Goal: Task Accomplishment & Management: Manage account settings

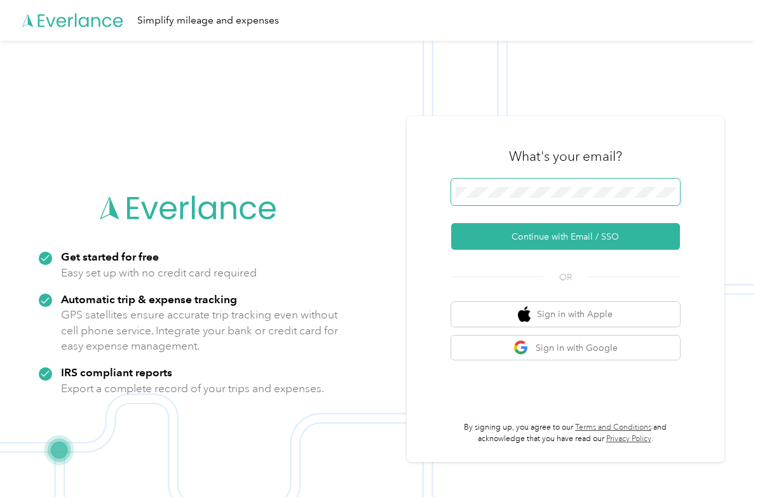
click at [525, 184] on span at bounding box center [565, 191] width 229 height 27
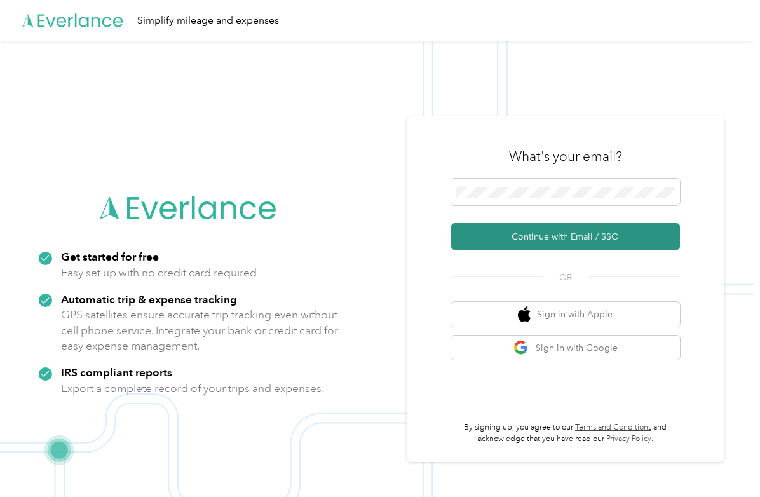
click at [540, 238] on button "Continue with Email / SSO" at bounding box center [565, 236] width 229 height 27
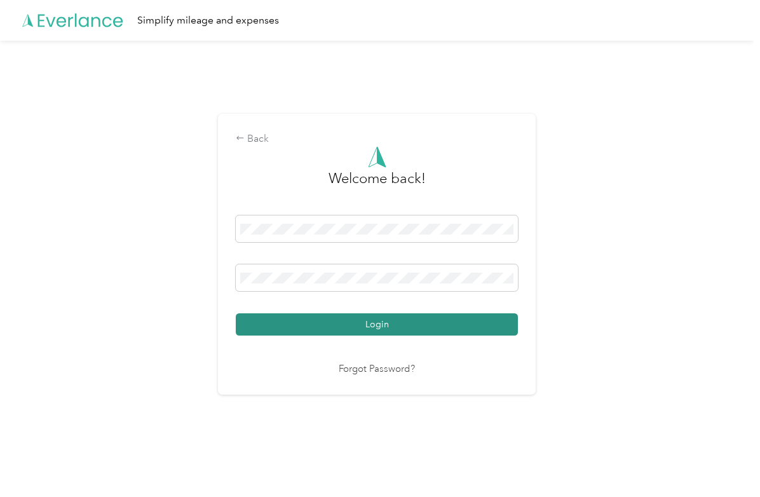
click at [340, 330] on button "Login" at bounding box center [377, 324] width 282 height 22
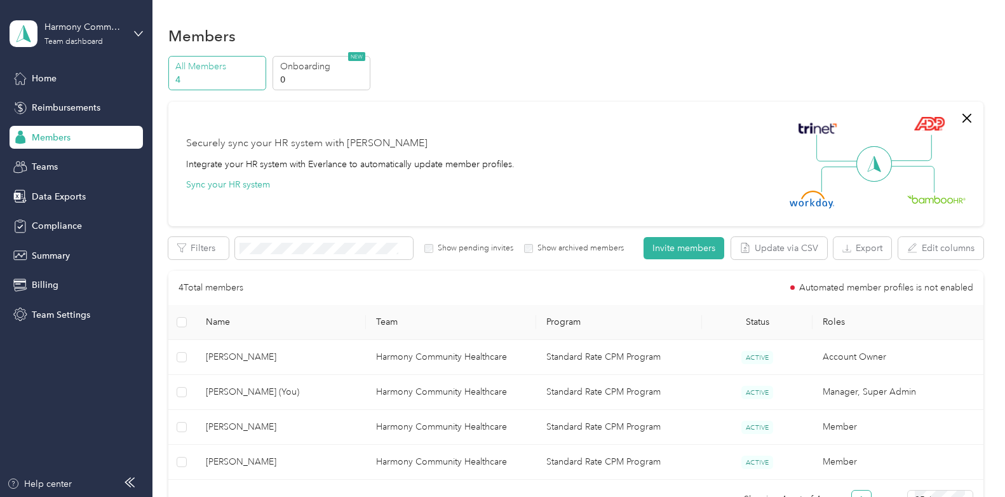
click at [703, 142] on div "Securely sync your HR system with Everlance Integrate your HR system with Everl…" at bounding box center [570, 163] width 768 height 89
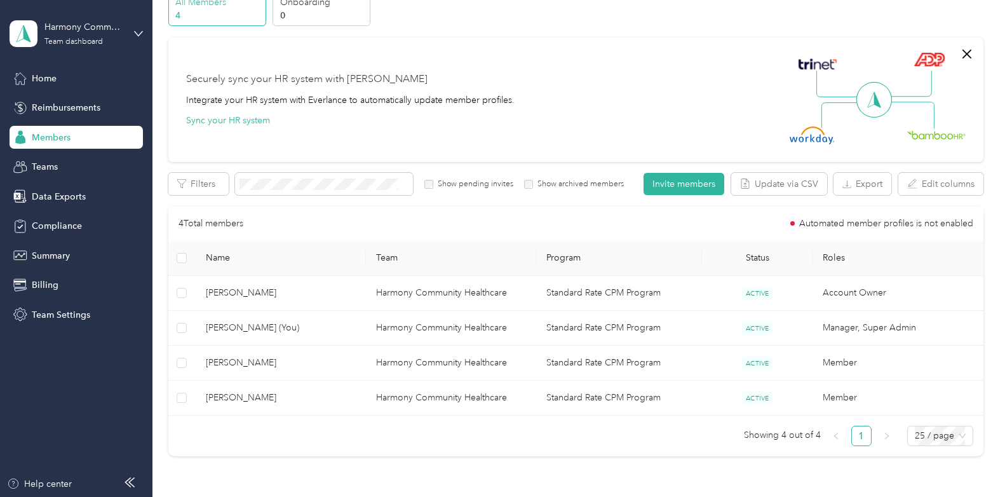
scroll to position [127, 0]
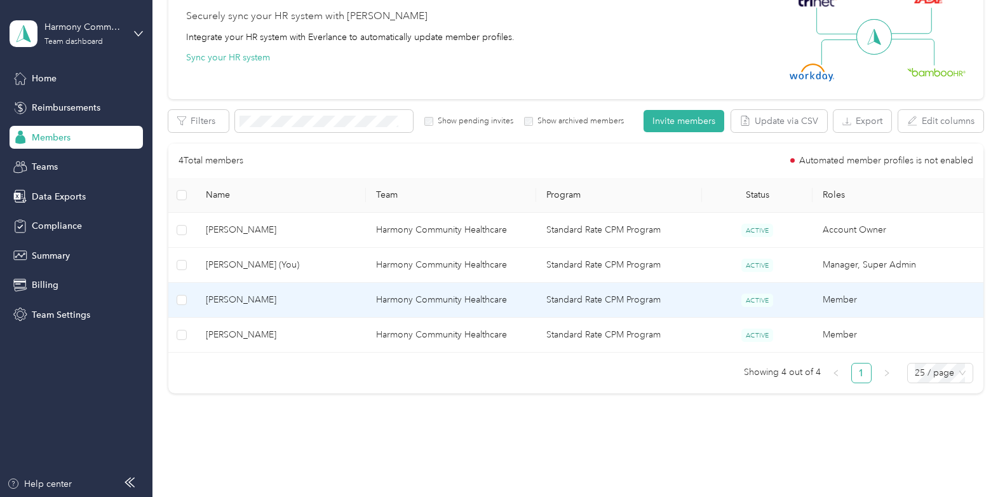
click at [261, 300] on span "[PERSON_NAME]" at bounding box center [281, 300] width 150 height 14
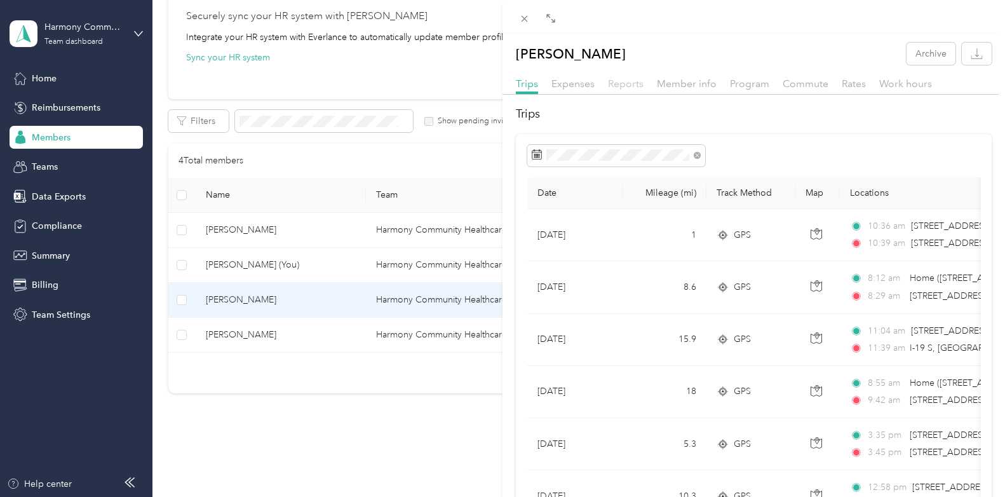
click at [625, 84] on span "Reports" at bounding box center [626, 83] width 36 height 12
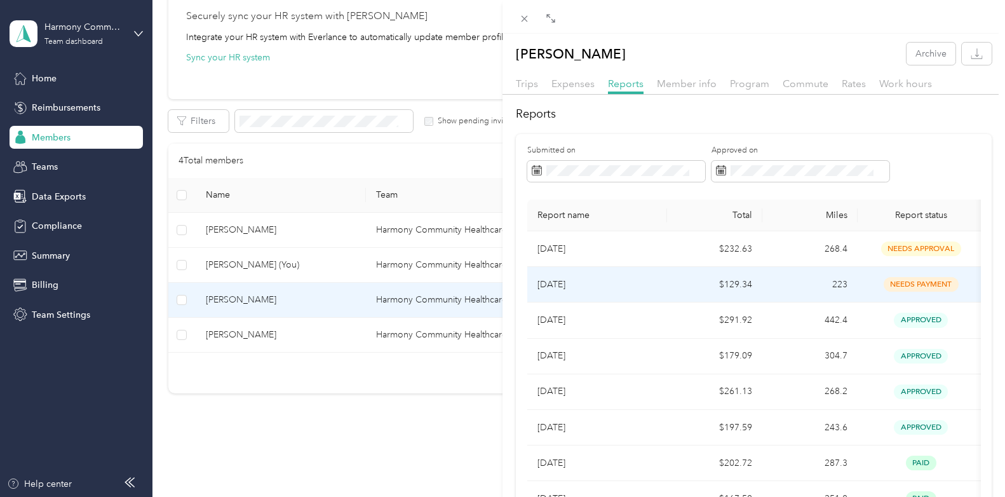
click at [572, 290] on p "[DATE]" at bounding box center [596, 285] width 119 height 14
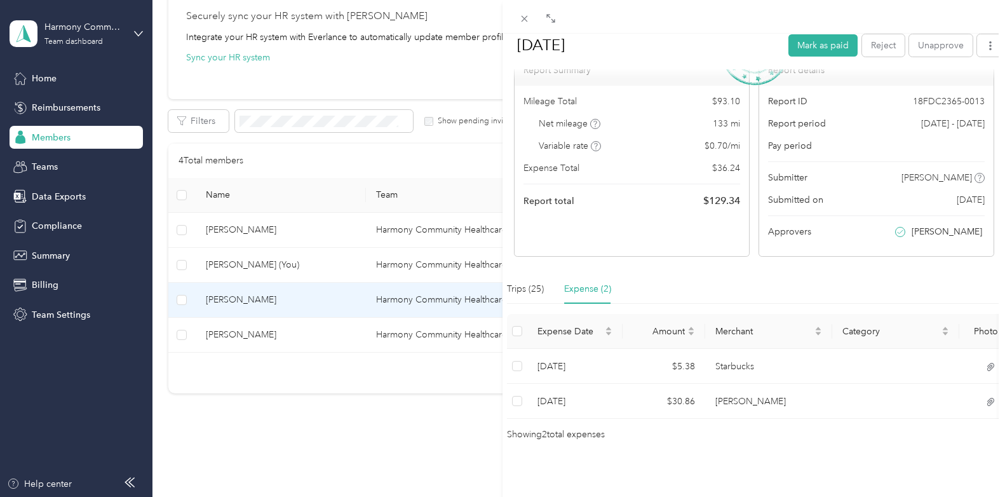
scroll to position [62, 0]
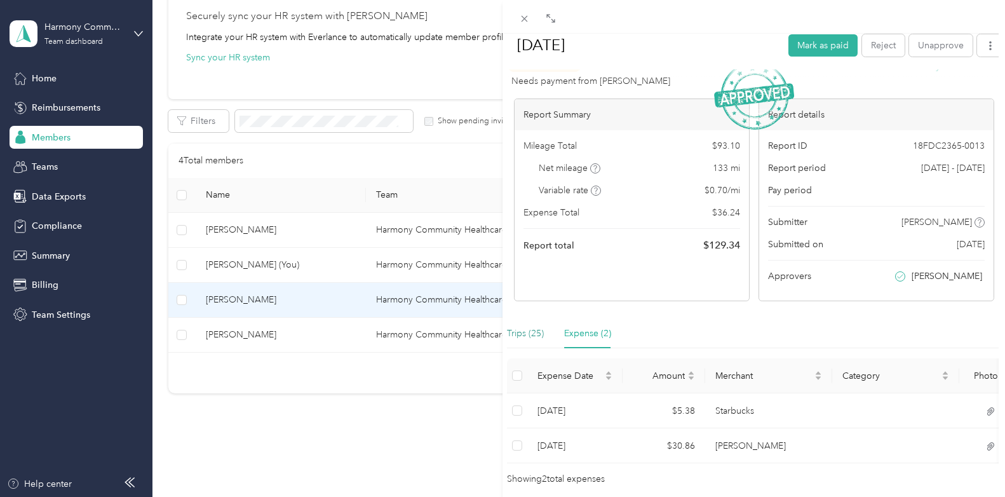
click at [531, 335] on div "Trips (25)" at bounding box center [525, 333] width 37 height 14
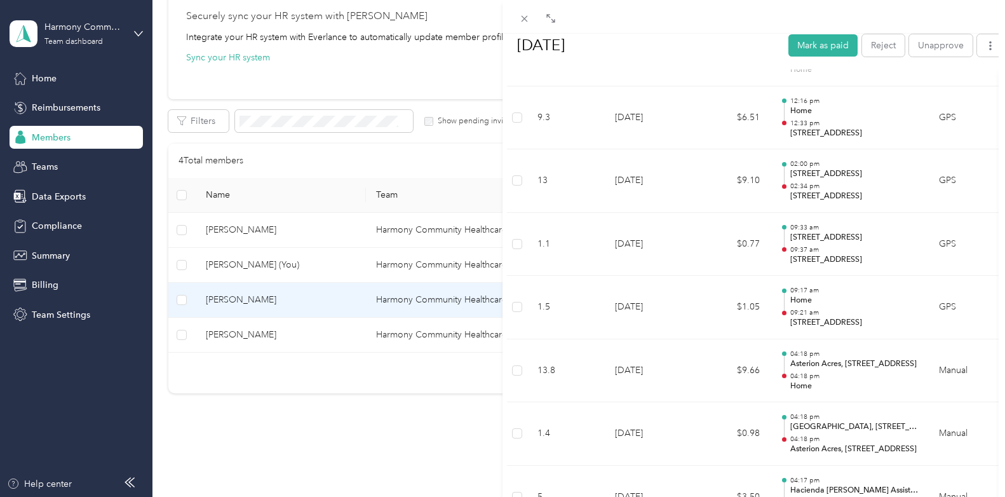
scroll to position [818, 0]
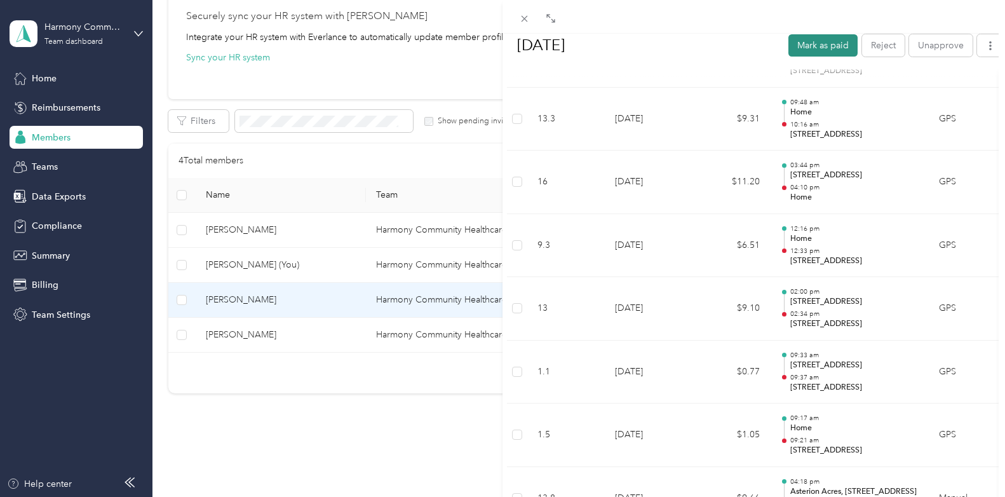
click at [759, 53] on button "Mark as paid" at bounding box center [822, 45] width 69 height 22
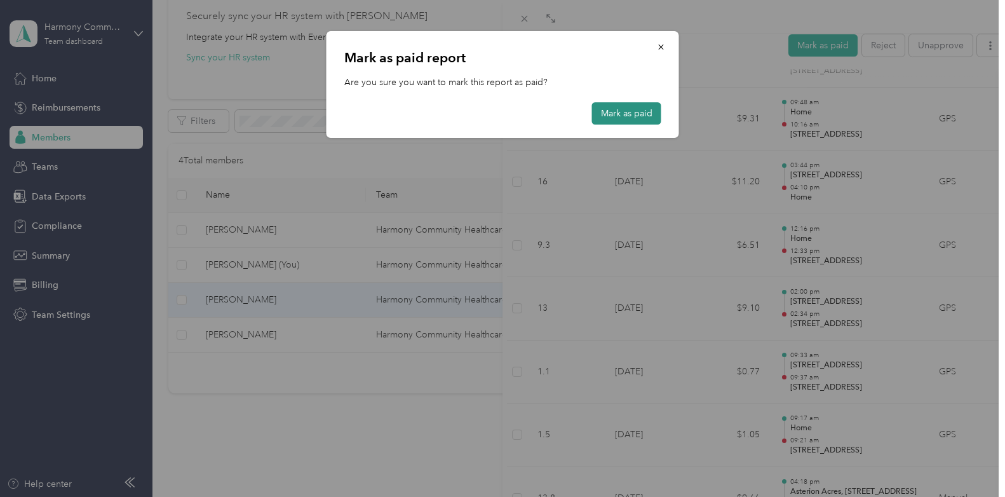
click at [617, 112] on button "Mark as paid" at bounding box center [626, 113] width 69 height 22
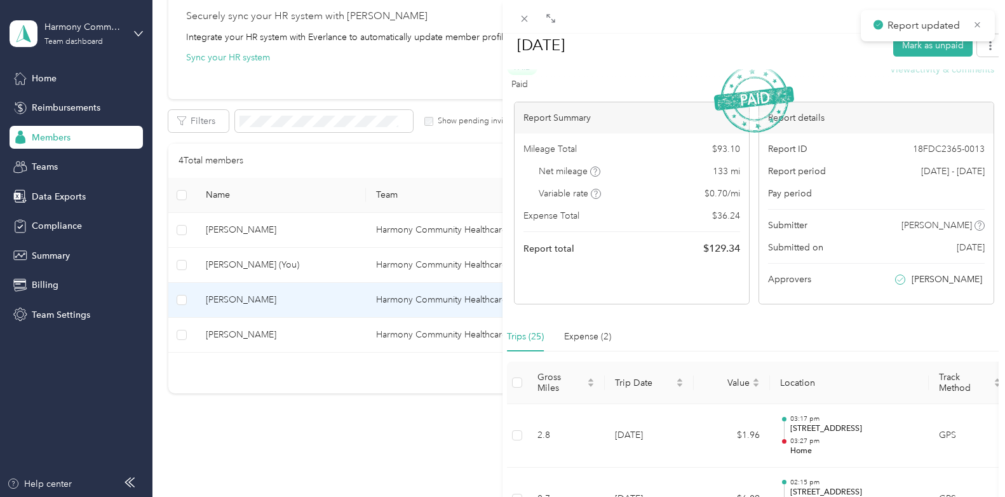
scroll to position [0, 0]
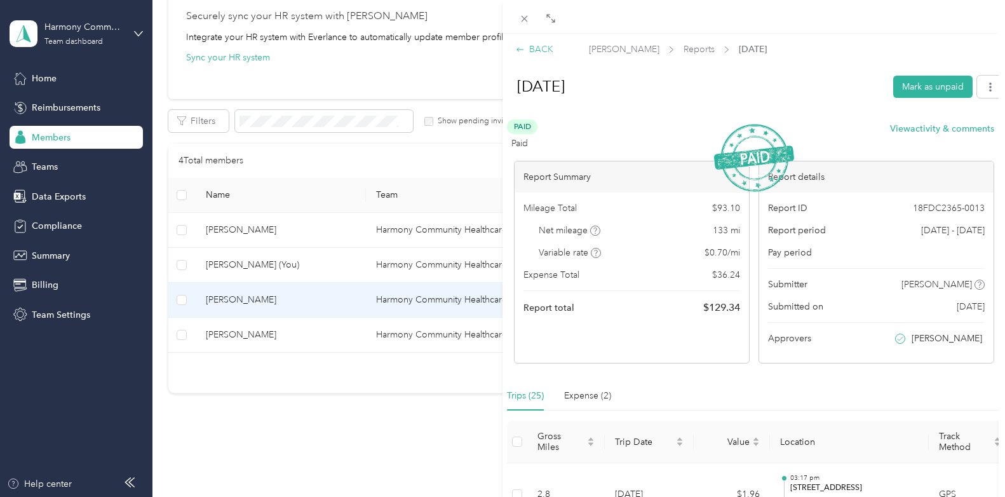
click at [528, 52] on div "BACK" at bounding box center [534, 49] width 37 height 13
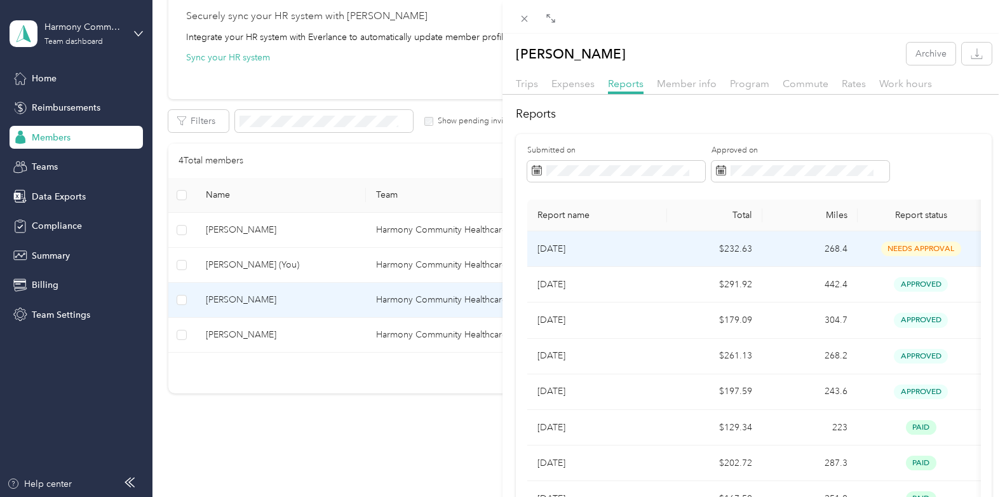
click at [622, 251] on p "[DATE]" at bounding box center [596, 249] width 119 height 14
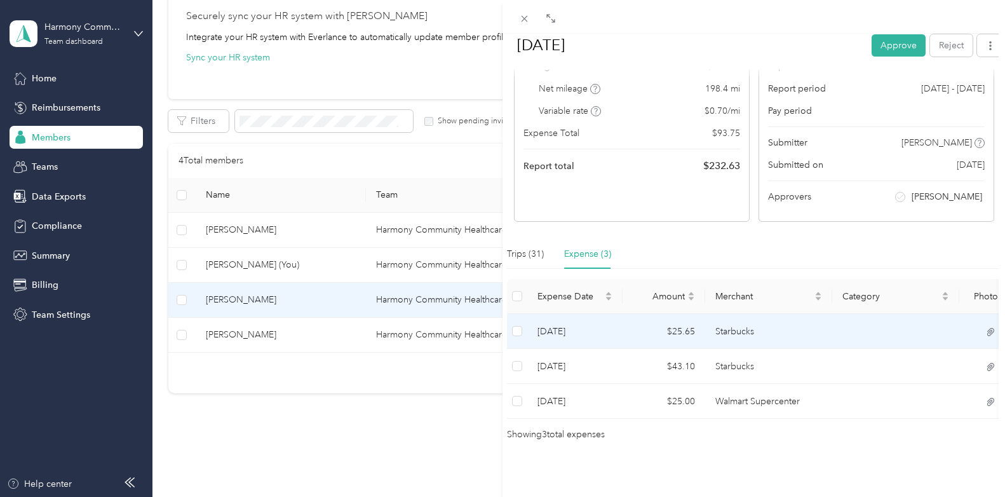
click at [697, 315] on td "$25.65" at bounding box center [663, 331] width 83 height 35
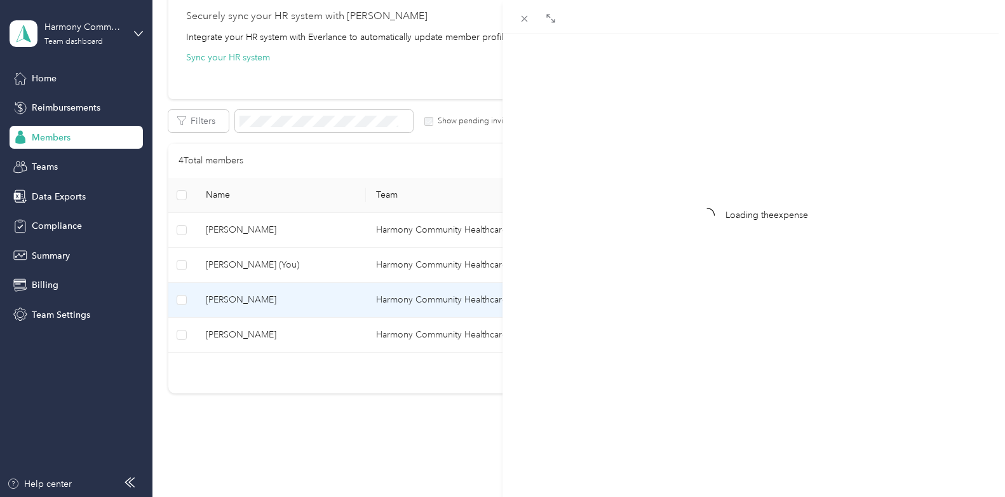
scroll to position [98, 0]
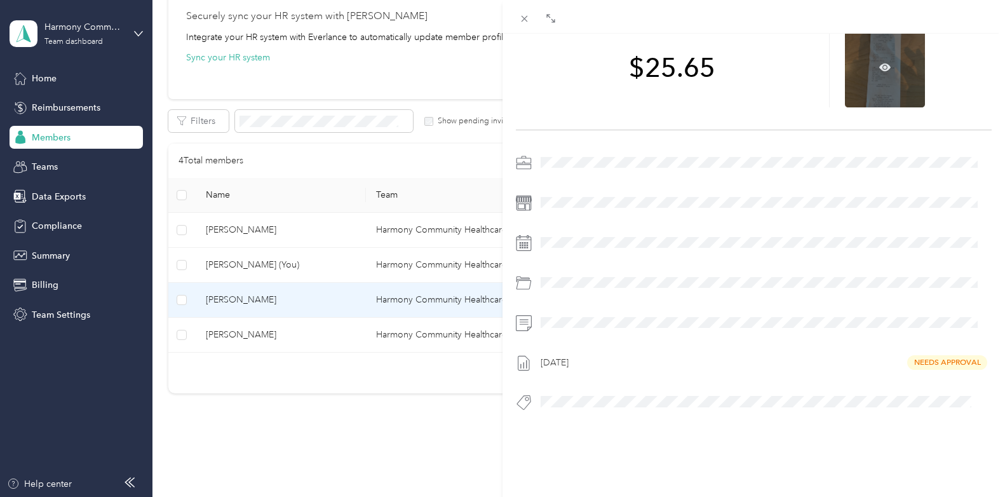
click at [759, 75] on div at bounding box center [885, 67] width 80 height 80
click at [759, 63] on icon at bounding box center [884, 67] width 11 height 8
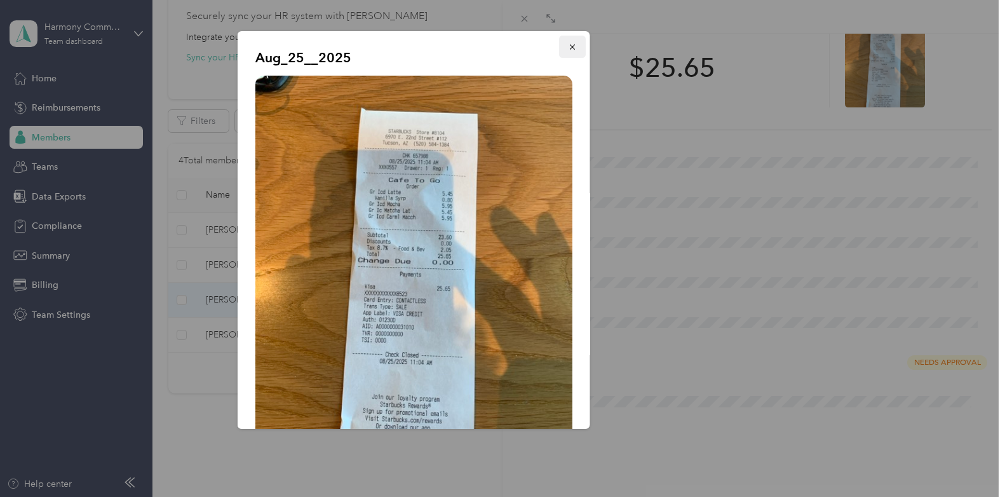
click at [568, 45] on icon "button" at bounding box center [572, 47] width 9 height 9
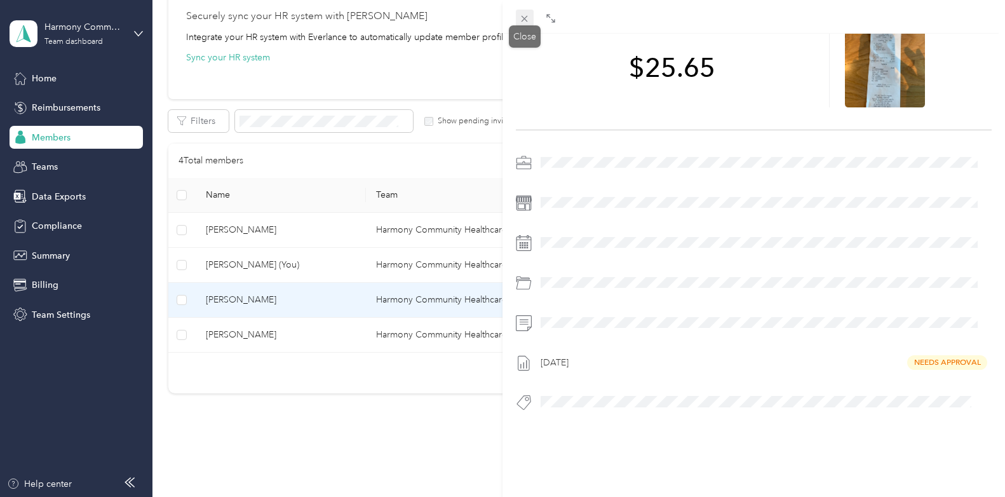
click at [525, 24] on span at bounding box center [525, 19] width 18 height 18
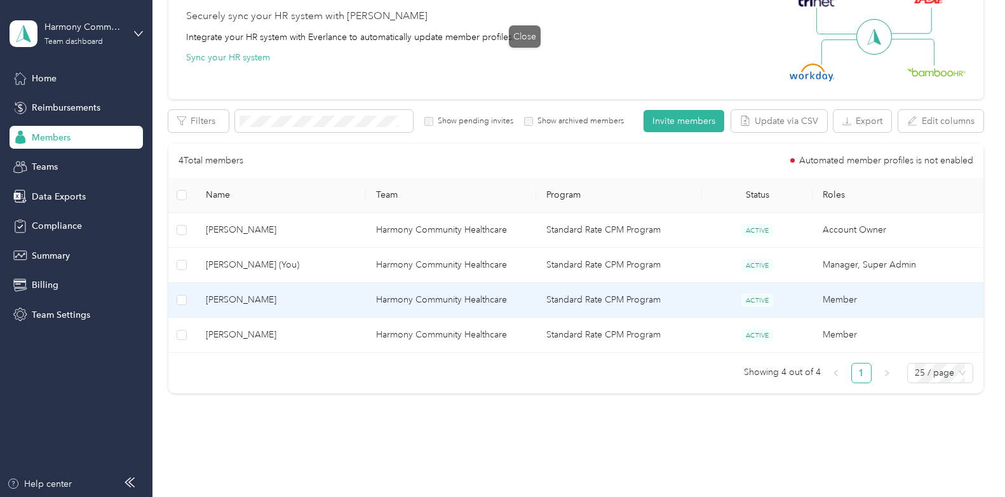
click at [525, 24] on span at bounding box center [525, 19] width 18 height 18
click at [267, 297] on span "[PERSON_NAME]" at bounding box center [281, 300] width 150 height 14
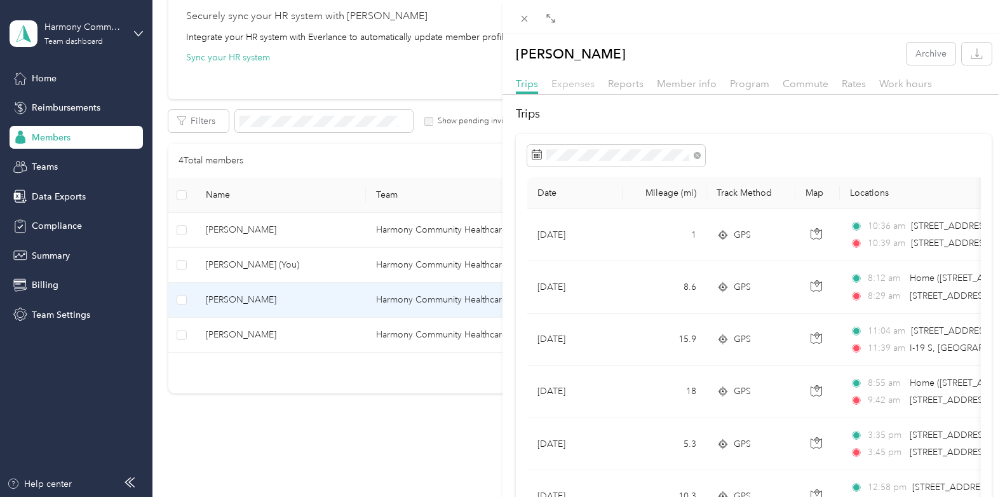
click at [583, 86] on span "Expenses" at bounding box center [572, 83] width 43 height 12
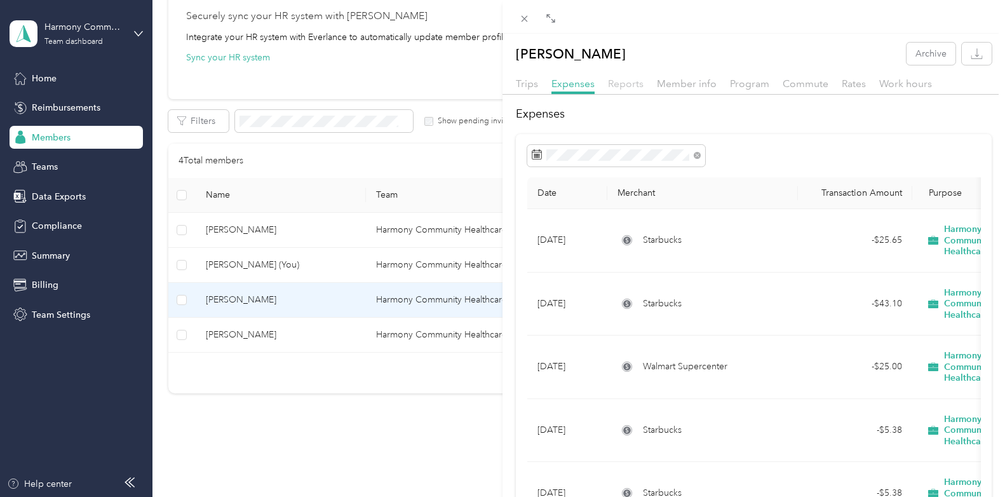
click at [631, 84] on span "Reports" at bounding box center [626, 83] width 36 height 12
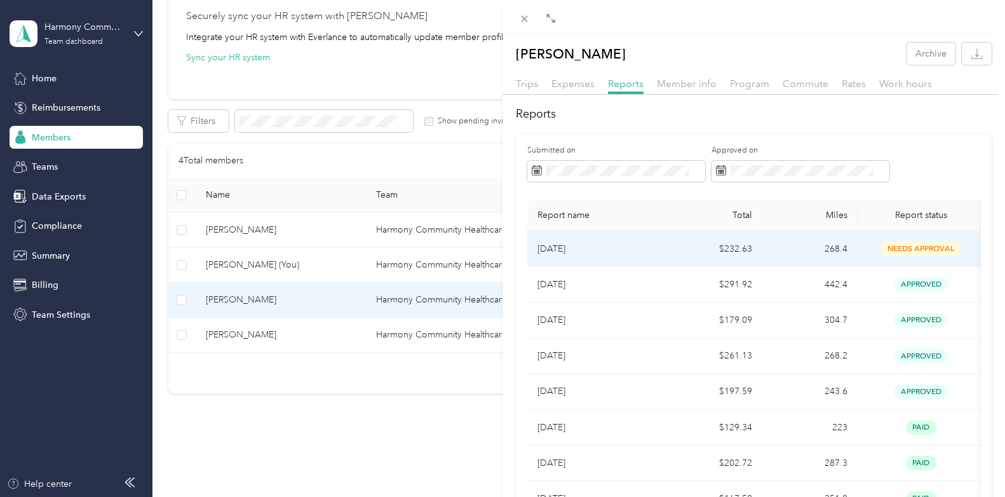
click at [567, 242] on p "[DATE]" at bounding box center [596, 249] width 119 height 14
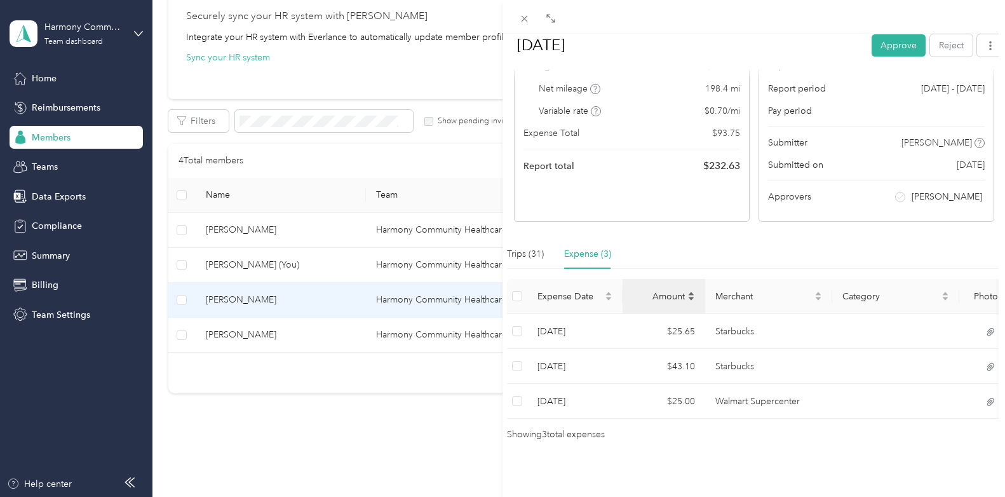
scroll to position [161, 0]
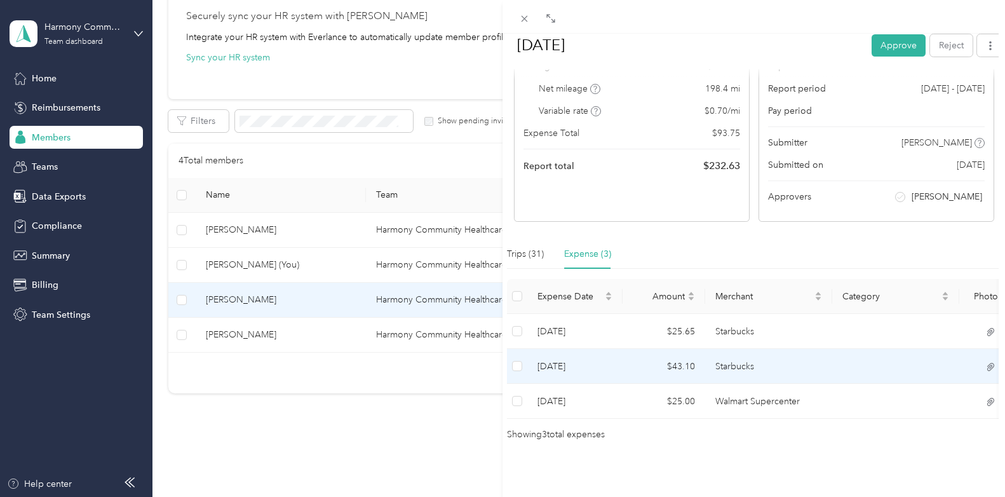
click at [567, 349] on td "[DATE]" at bounding box center [574, 366] width 95 height 35
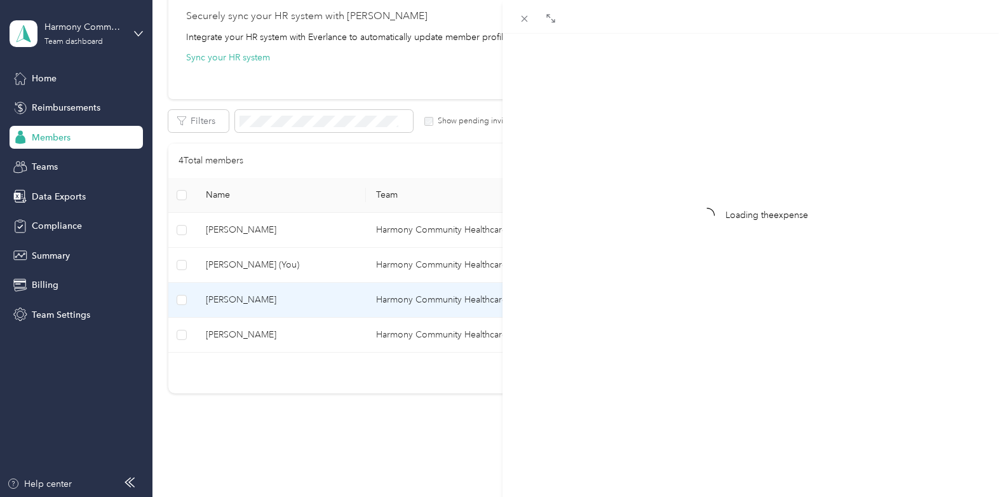
scroll to position [98, 0]
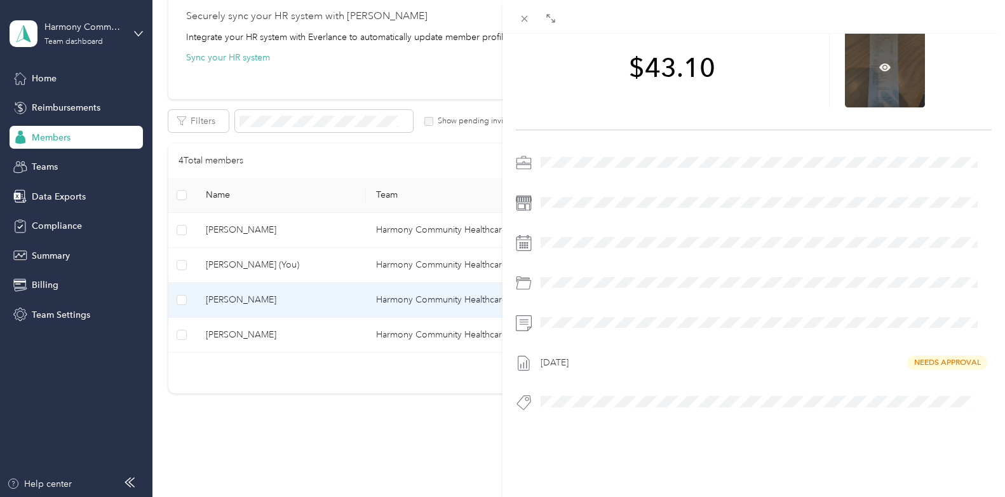
click at [759, 76] on div at bounding box center [885, 67] width 80 height 80
click at [759, 63] on icon at bounding box center [884, 67] width 11 height 8
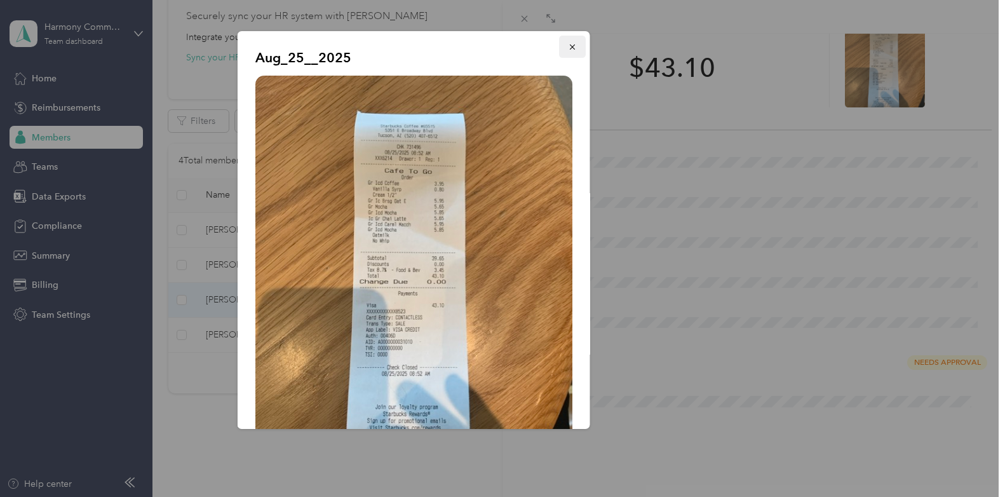
click at [568, 48] on icon "button" at bounding box center [572, 47] width 9 height 9
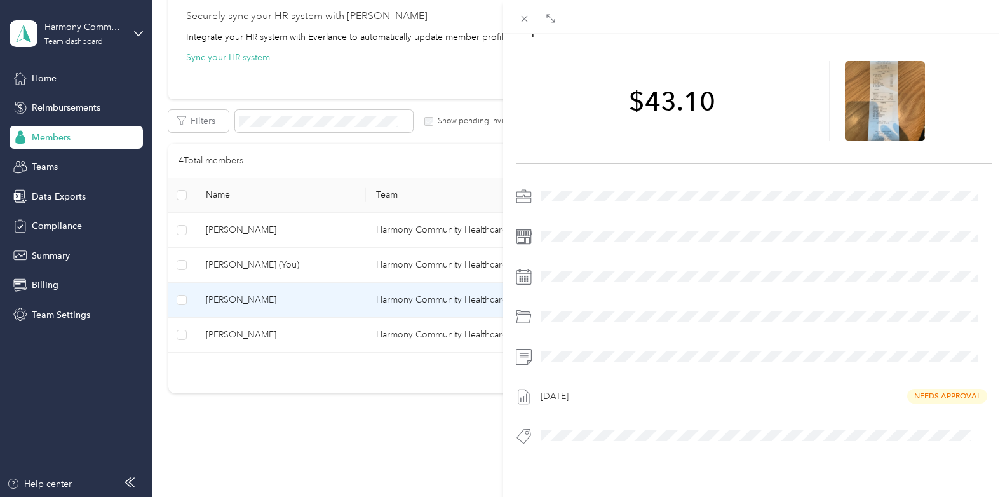
scroll to position [0, 0]
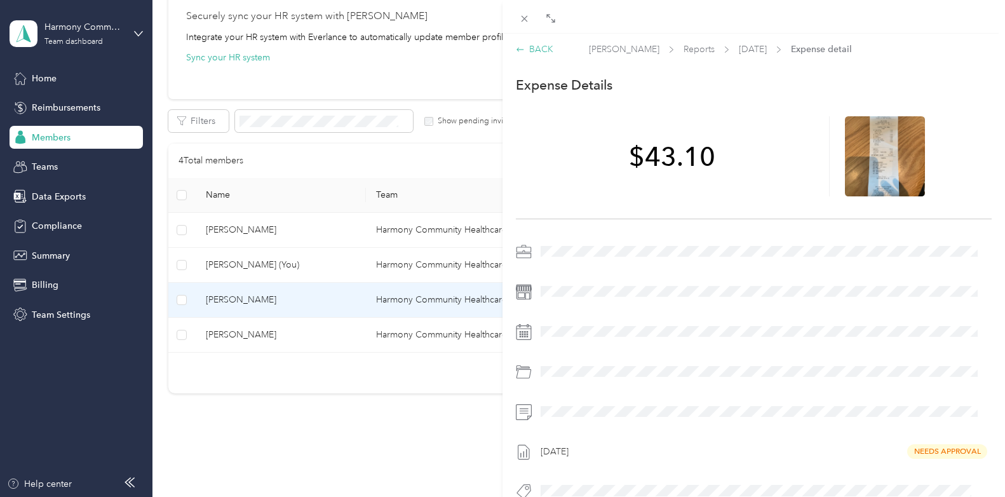
click at [535, 53] on div "BACK" at bounding box center [534, 49] width 37 height 13
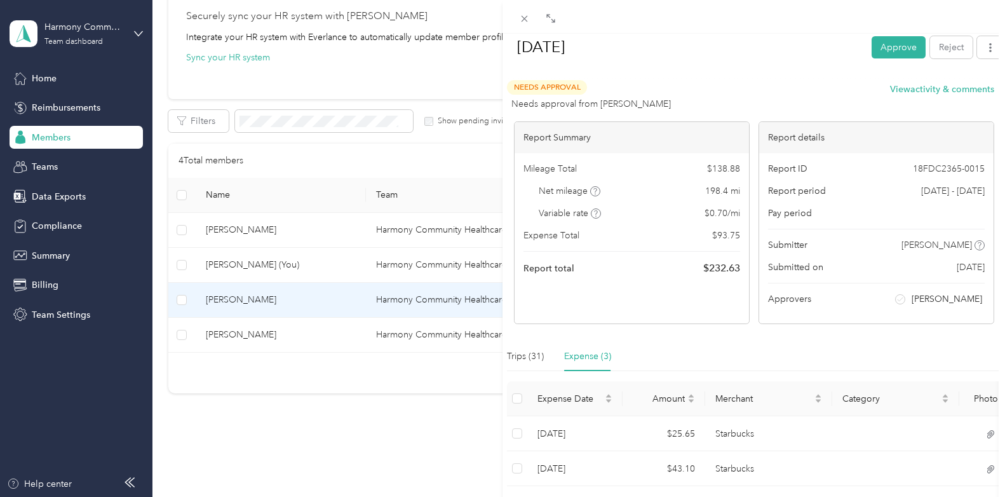
scroll to position [161, 0]
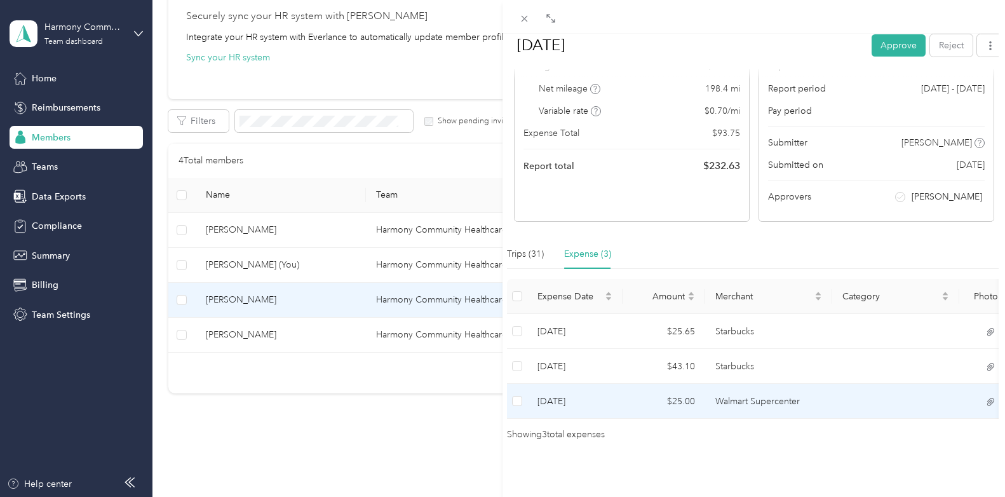
click at [727, 391] on td "Walmart Supercenter" at bounding box center [768, 401] width 127 height 35
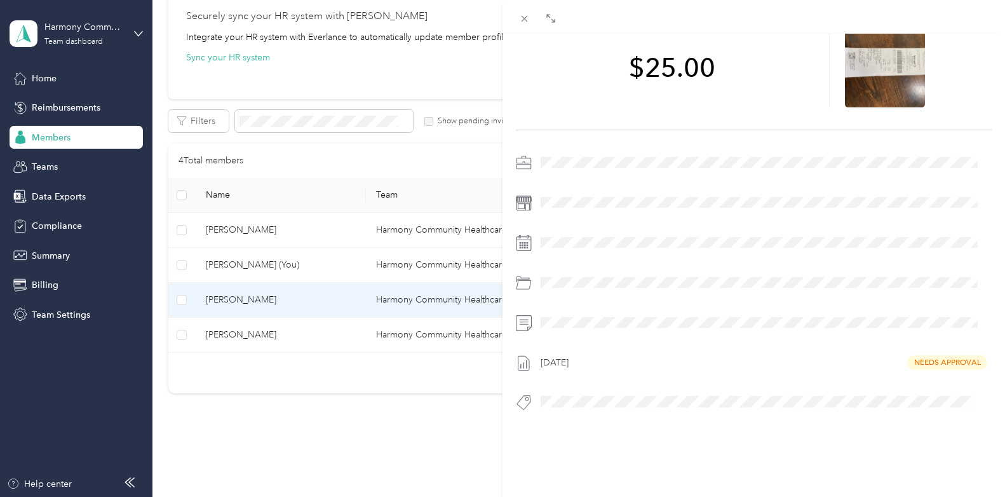
scroll to position [98, 0]
click at [759, 50] on div at bounding box center [885, 67] width 80 height 80
click at [759, 62] on icon at bounding box center [884, 67] width 11 height 11
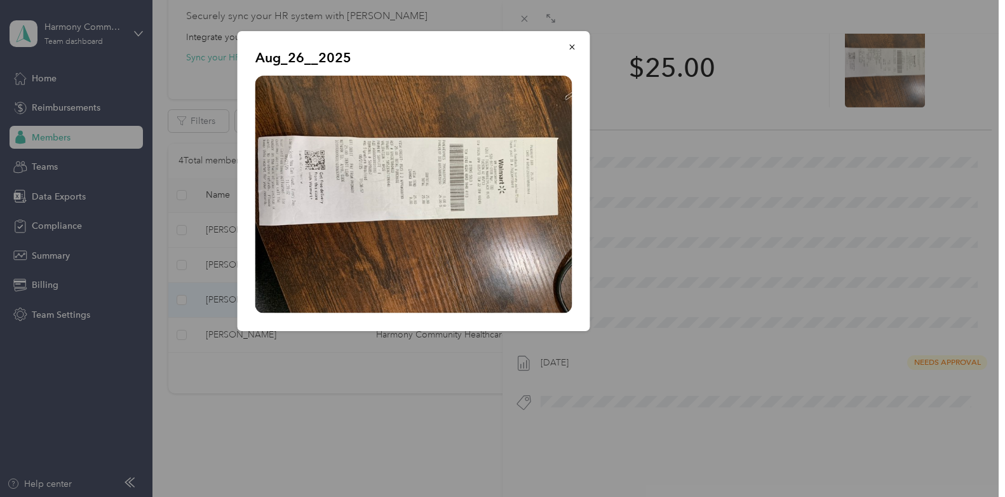
click at [453, 184] on img at bounding box center [413, 195] width 317 height 238
click at [568, 48] on icon "button" at bounding box center [572, 47] width 9 height 9
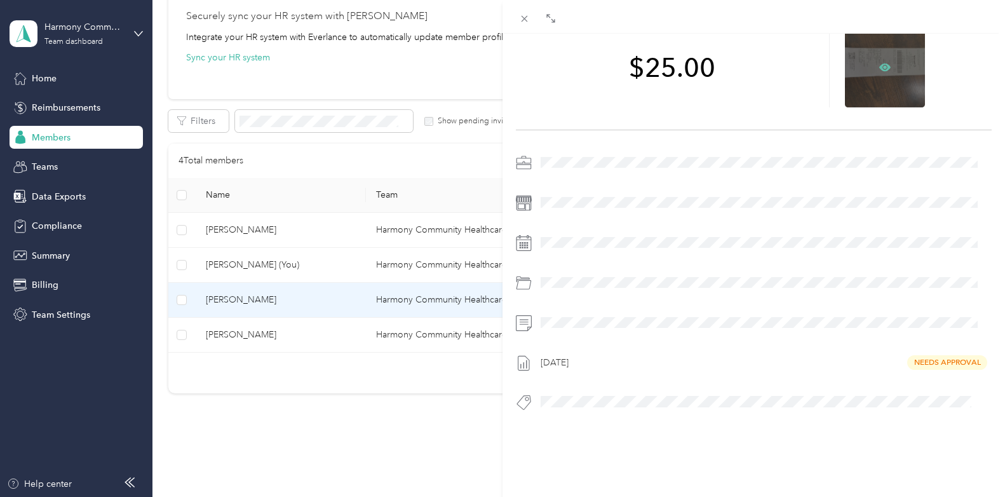
click at [759, 63] on icon at bounding box center [884, 67] width 11 height 8
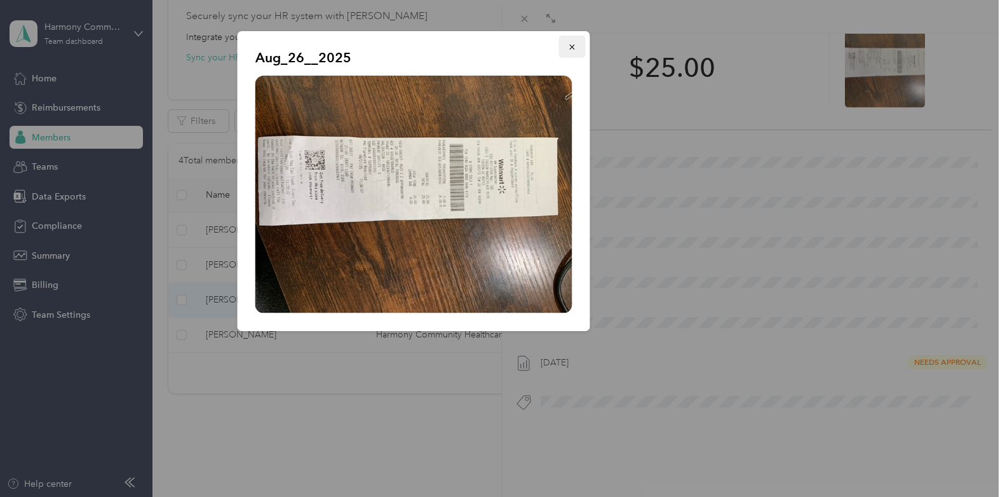
click at [576, 50] on icon "button" at bounding box center [572, 47] width 9 height 9
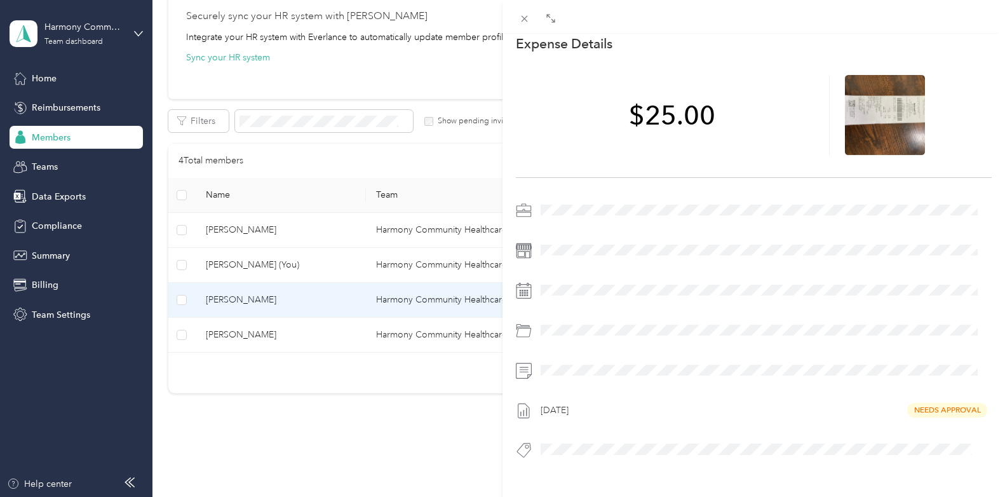
scroll to position [0, 0]
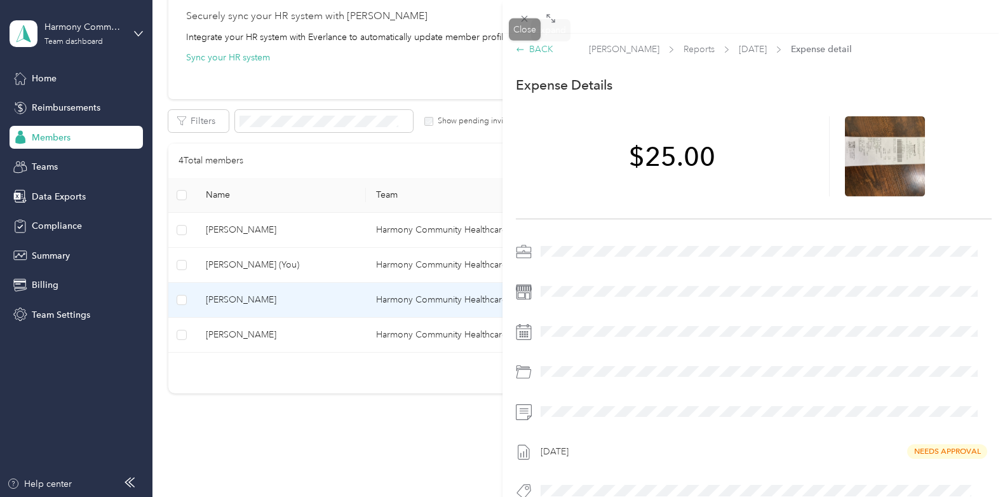
click at [544, 50] on div "BACK" at bounding box center [534, 49] width 37 height 13
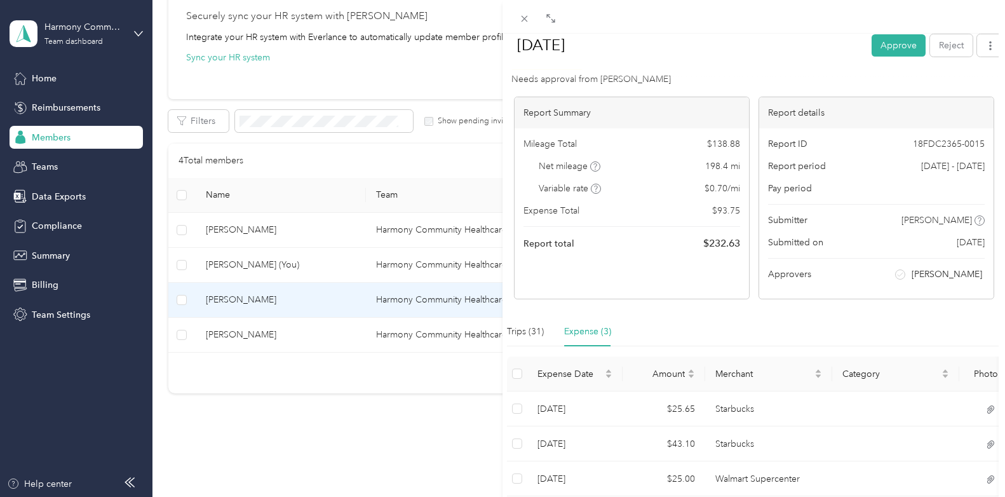
scroll to position [161, 0]
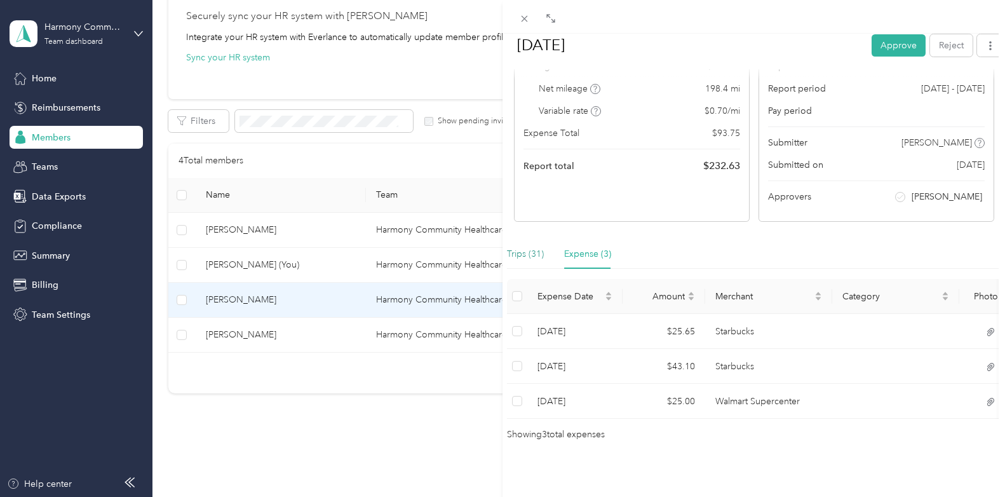
click at [530, 247] on div "Trips (31)" at bounding box center [525, 254] width 37 height 14
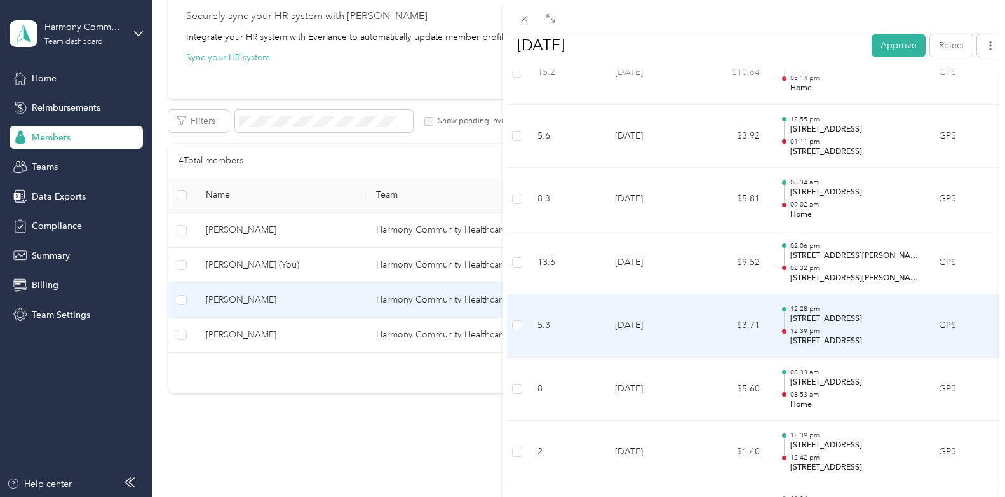
scroll to position [1749, 0]
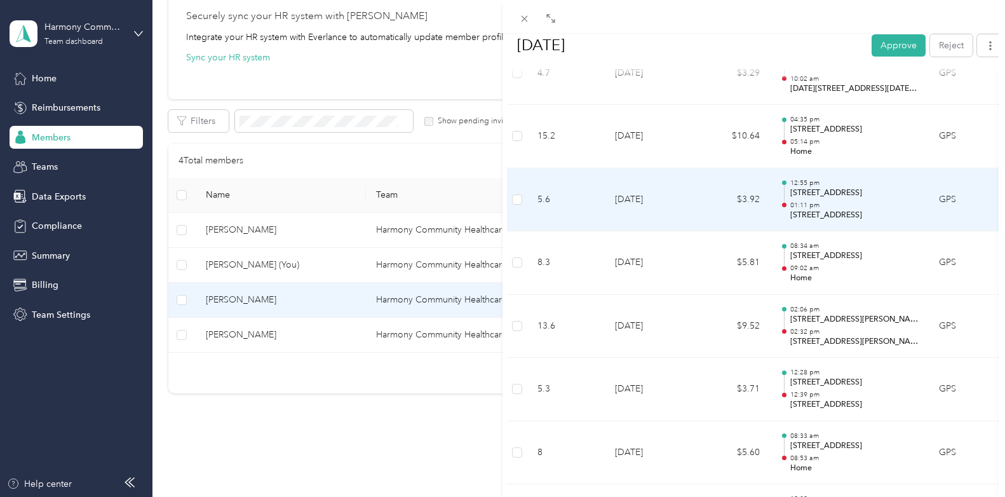
click at [631, 208] on td "[DATE]" at bounding box center [649, 200] width 89 height 64
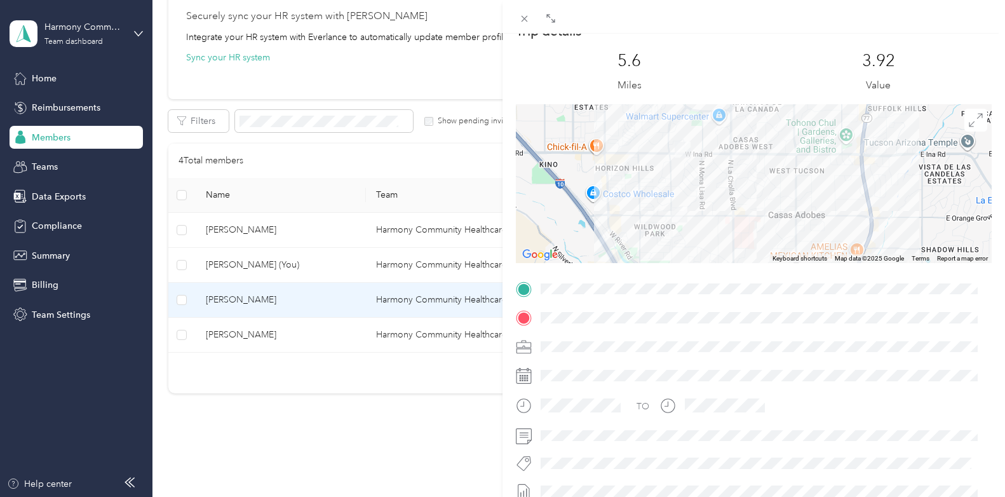
scroll to position [0, 0]
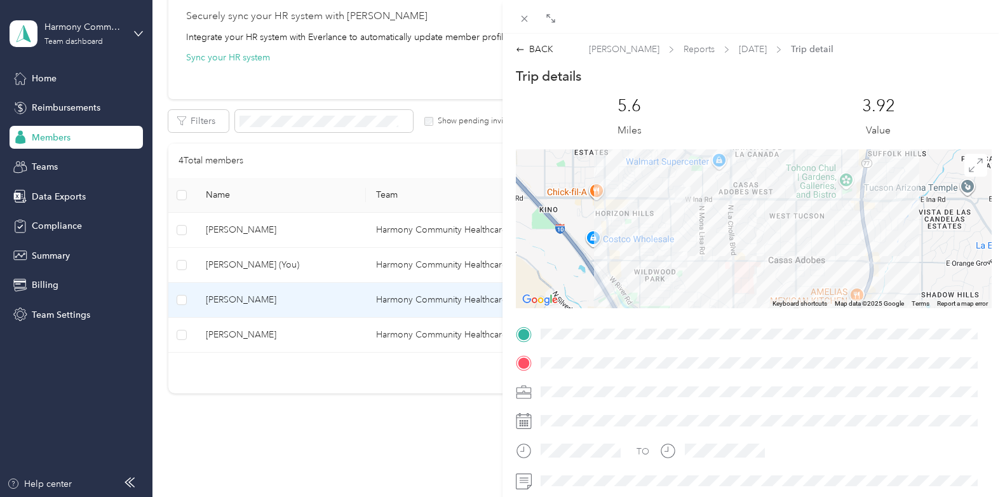
click at [715, 219] on div at bounding box center [754, 228] width 476 height 159
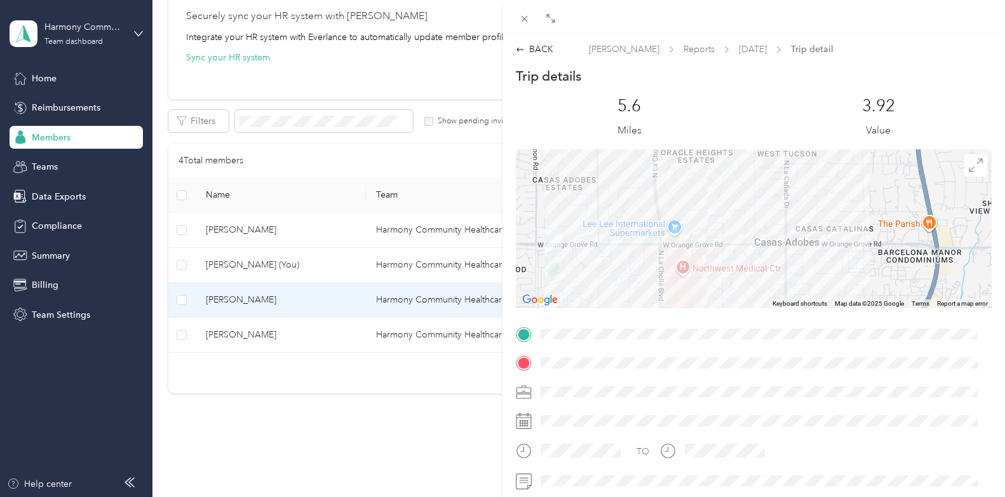
drag, startPoint x: 748, startPoint y: 229, endPoint x: 674, endPoint y: 179, distance: 89.1
click at [674, 179] on div at bounding box center [754, 228] width 476 height 159
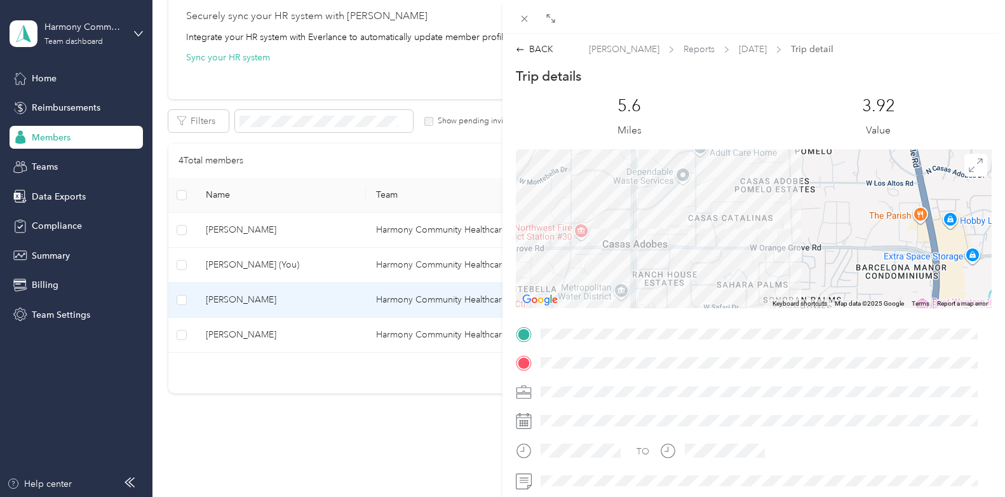
drag, startPoint x: 865, startPoint y: 218, endPoint x: 668, endPoint y: 202, distance: 197.5
click at [668, 202] on div at bounding box center [754, 228] width 476 height 159
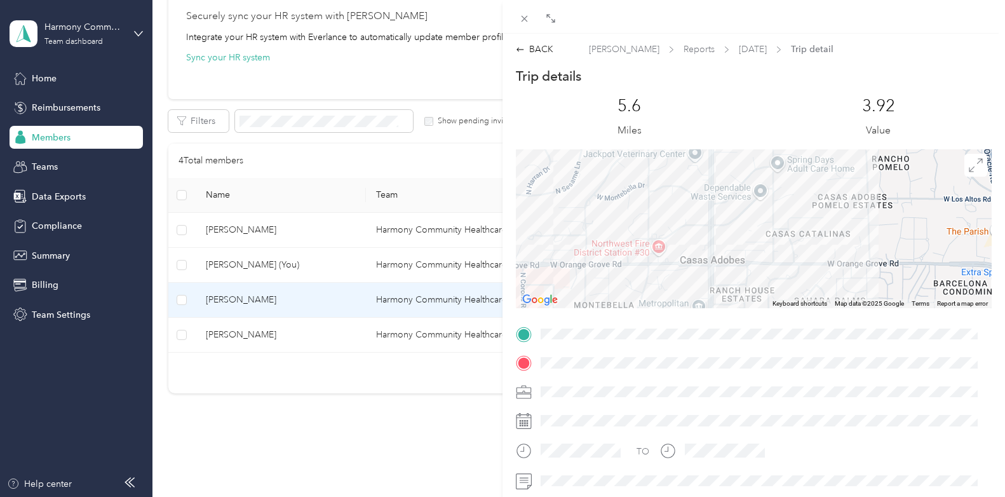
drag, startPoint x: 615, startPoint y: 232, endPoint x: 777, endPoint y: 258, distance: 164.0
click at [759, 258] on div at bounding box center [754, 228] width 476 height 159
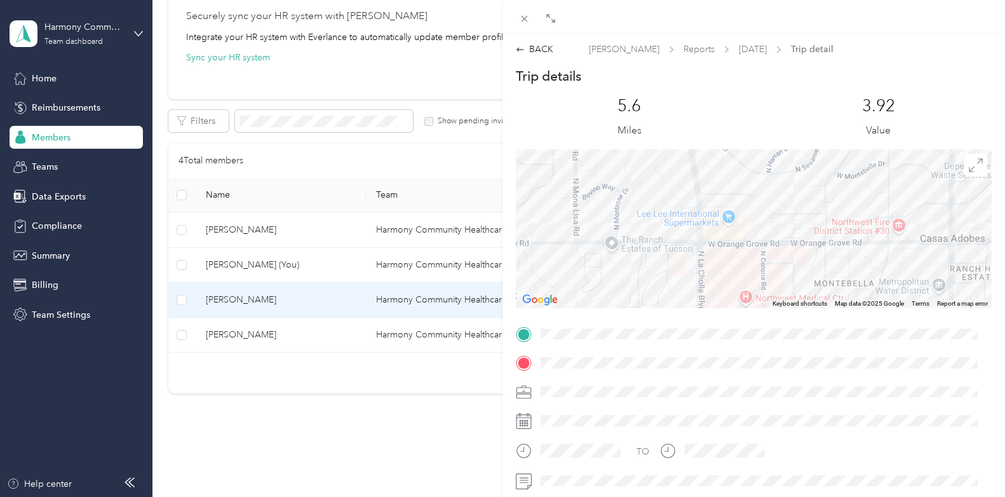
drag, startPoint x: 602, startPoint y: 246, endPoint x: 859, endPoint y: 227, distance: 258.0
click at [759, 225] on div at bounding box center [754, 228] width 476 height 159
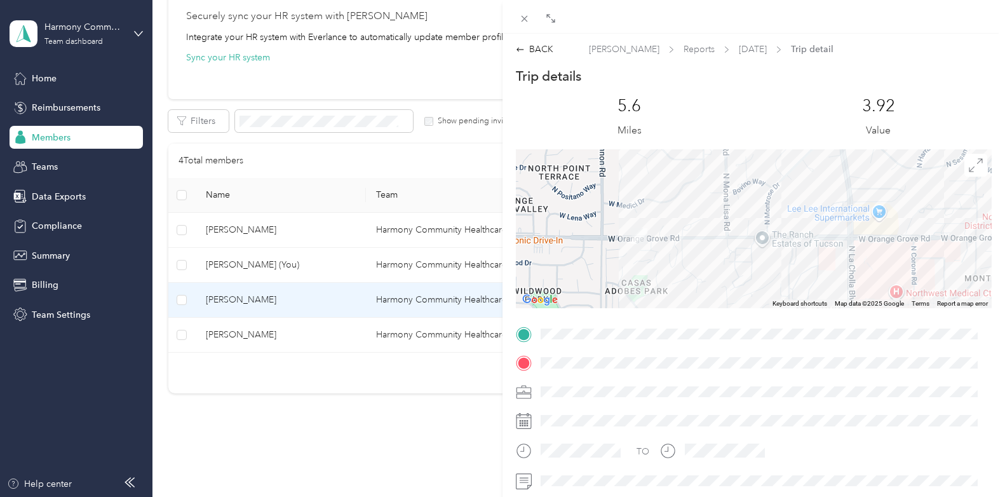
drag, startPoint x: 586, startPoint y: 234, endPoint x: 700, endPoint y: 231, distance: 114.4
click at [704, 229] on div at bounding box center [754, 228] width 476 height 159
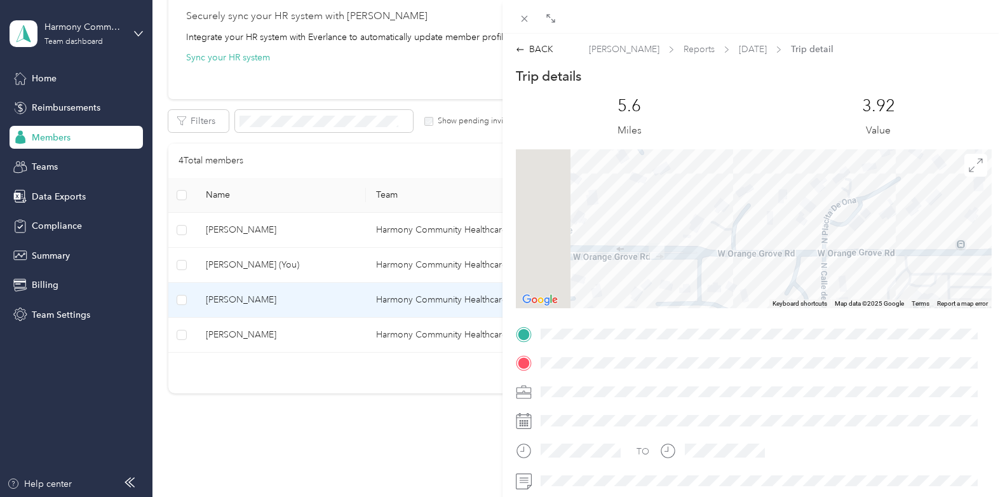
drag, startPoint x: 584, startPoint y: 198, endPoint x: 765, endPoint y: 211, distance: 180.8
click at [759, 213] on div at bounding box center [754, 228] width 476 height 159
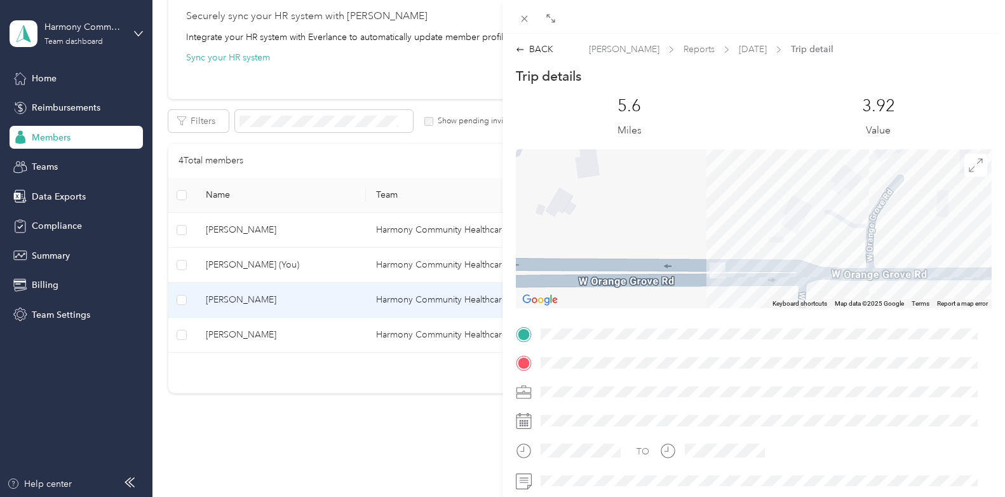
drag, startPoint x: 681, startPoint y: 244, endPoint x: 765, endPoint y: 239, distance: 84.0
click at [759, 239] on div at bounding box center [754, 228] width 476 height 159
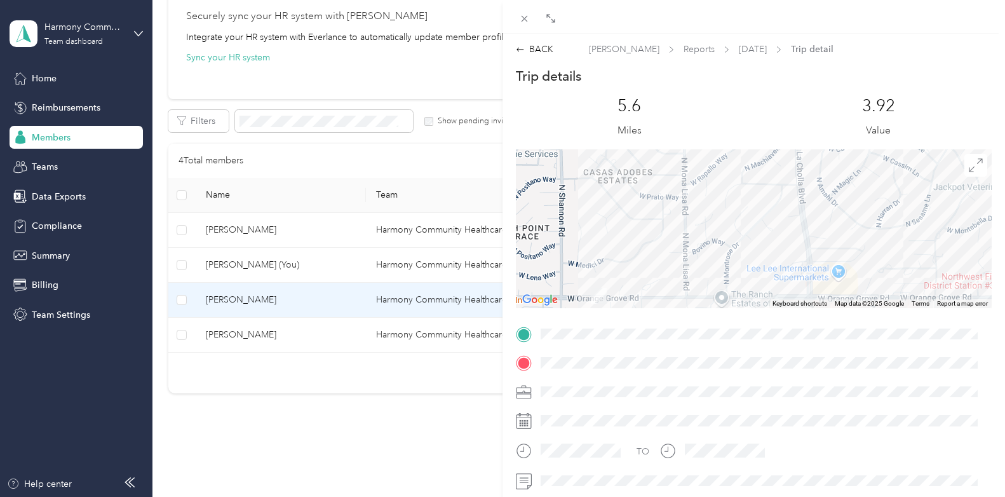
drag, startPoint x: 800, startPoint y: 197, endPoint x: 622, endPoint y: 281, distance: 197.5
click at [629, 291] on div at bounding box center [754, 228] width 476 height 159
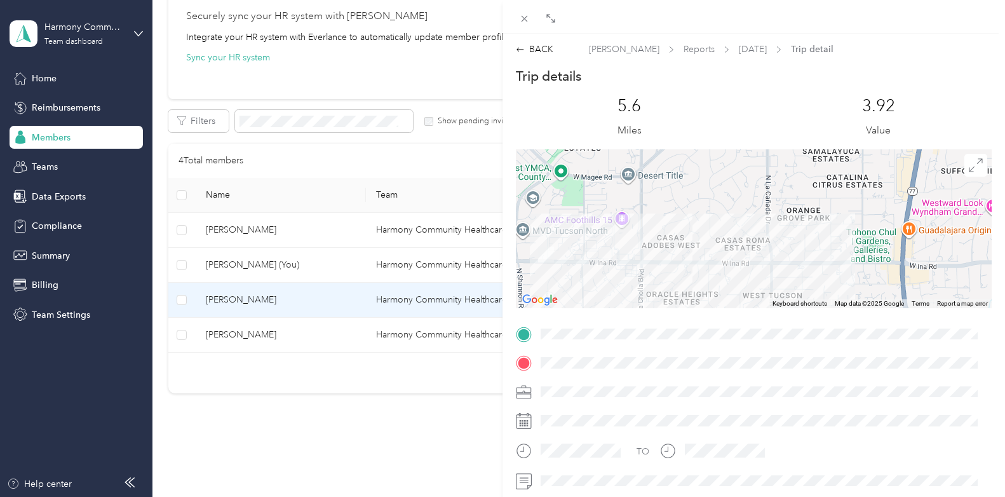
drag, startPoint x: 806, startPoint y: 185, endPoint x: 669, endPoint y: 300, distance: 178.6
click at [669, 300] on div at bounding box center [754, 228] width 476 height 159
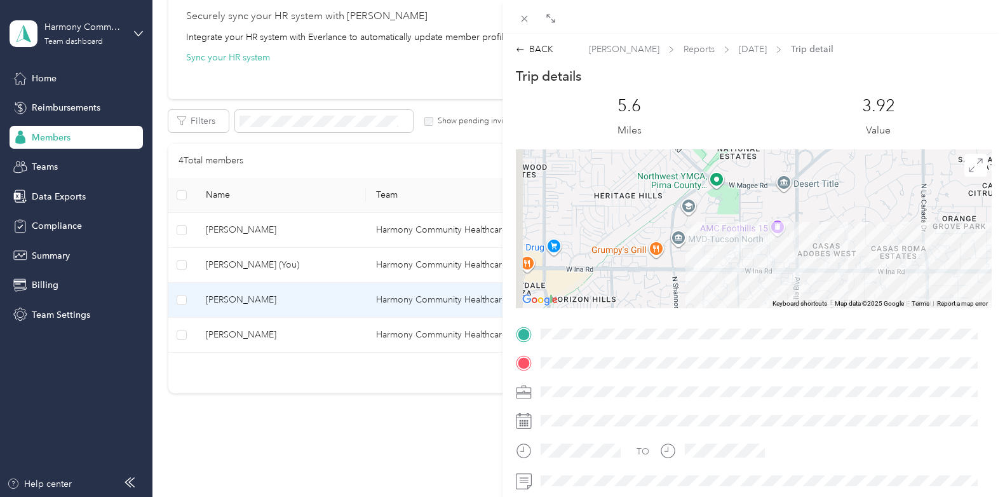
drag, startPoint x: 583, startPoint y: 243, endPoint x: 741, endPoint y: 250, distance: 157.6
click at [741, 250] on div at bounding box center [754, 228] width 476 height 159
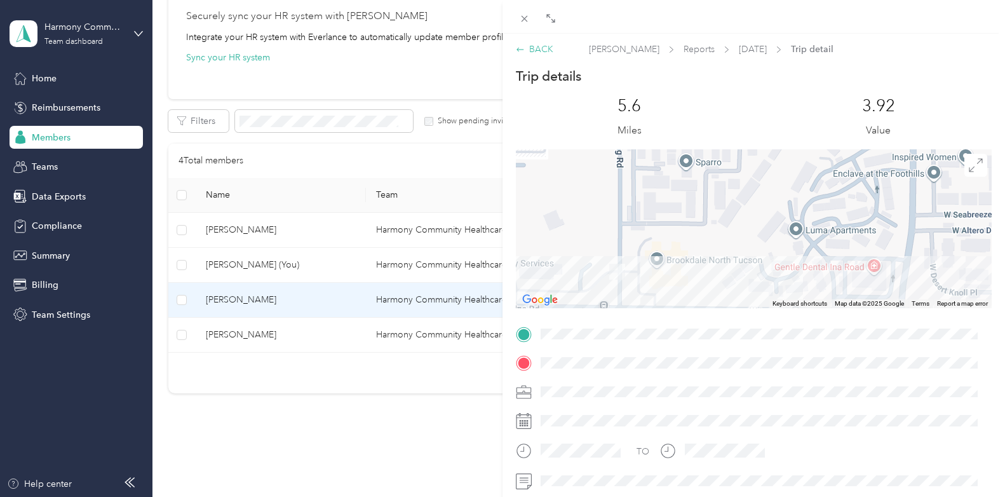
click at [546, 54] on div "BACK" at bounding box center [534, 49] width 37 height 13
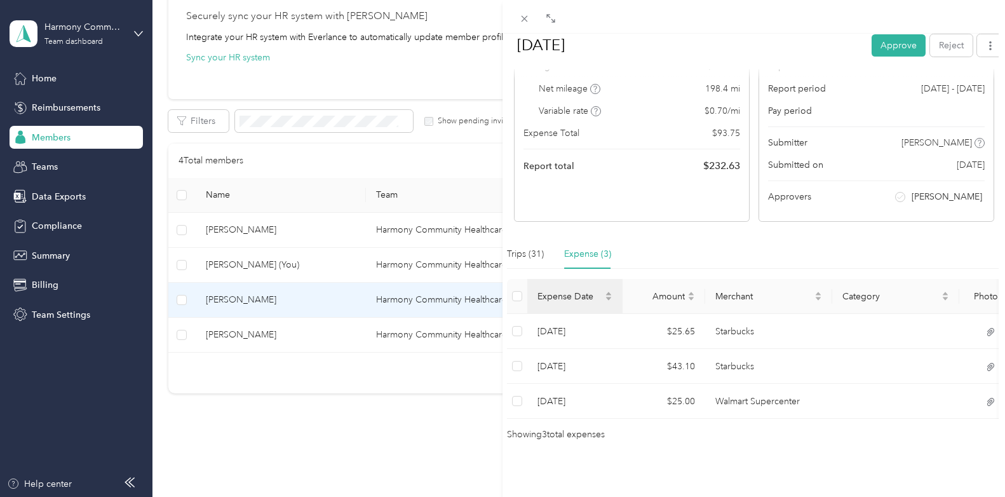
scroll to position [97, 0]
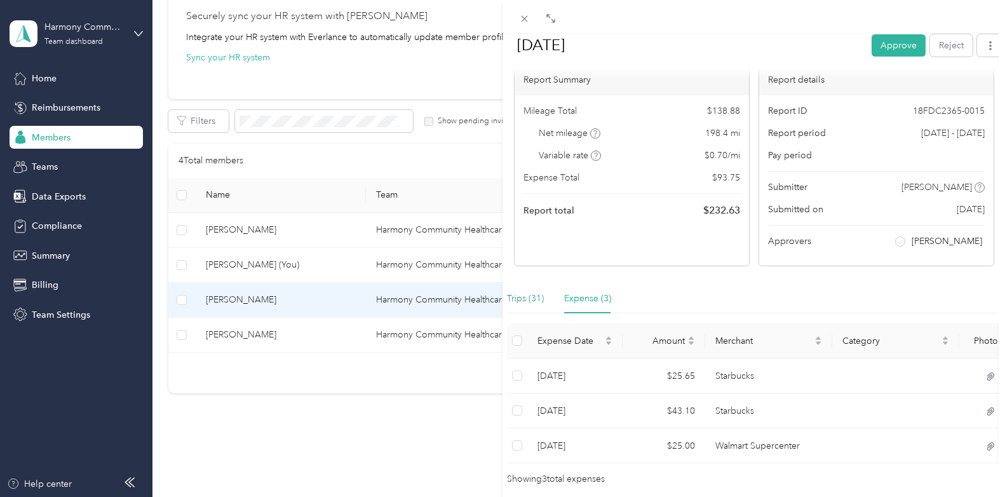
click at [523, 297] on div "Trips (31)" at bounding box center [525, 299] width 37 height 14
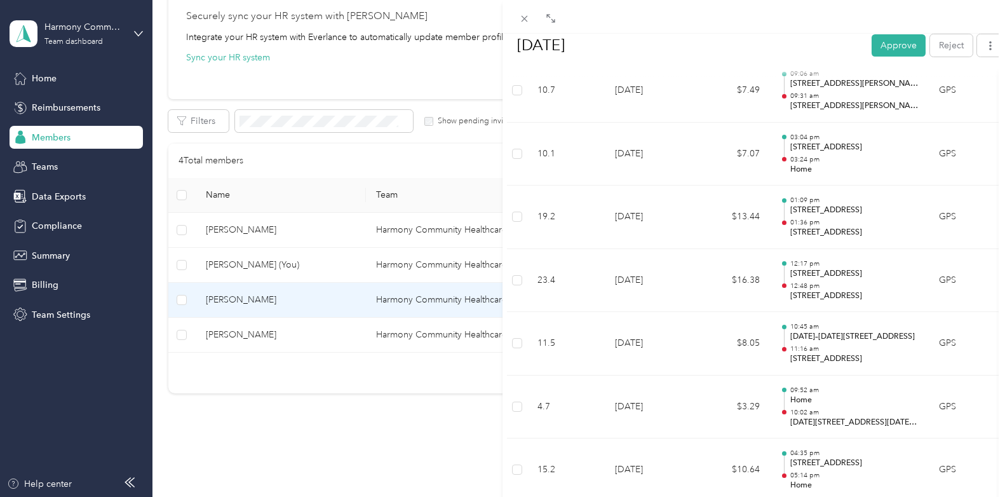
scroll to position [1197, 0]
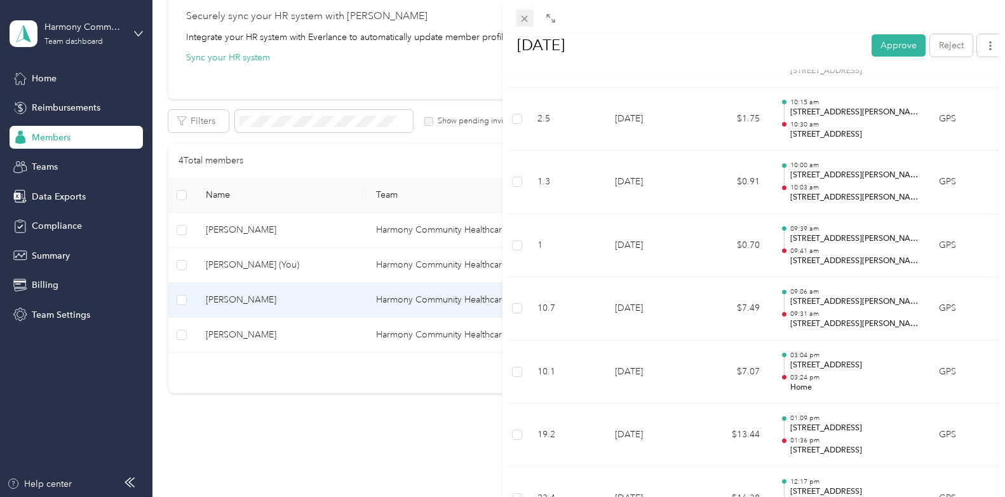
click at [519, 19] on icon at bounding box center [524, 18] width 11 height 11
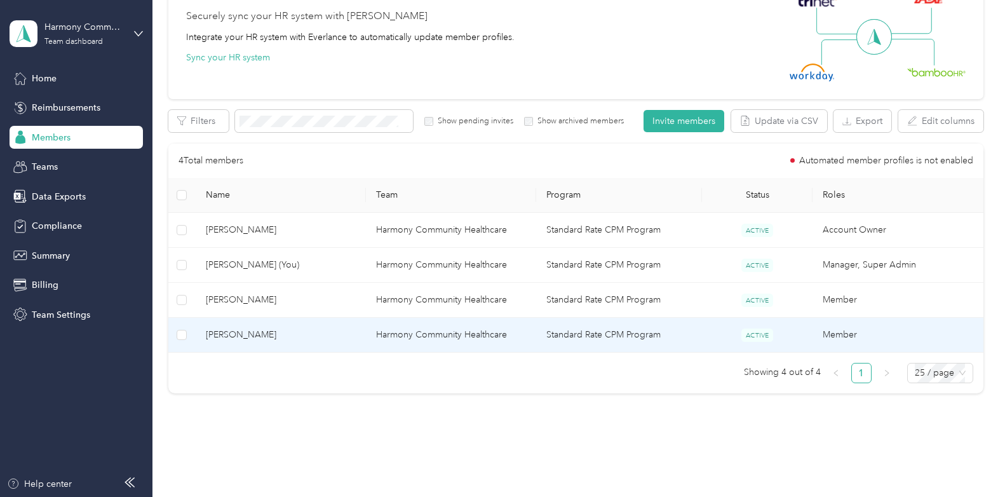
click at [387, 339] on td "Harmony Community Healthcare" at bounding box center [451, 335] width 170 height 35
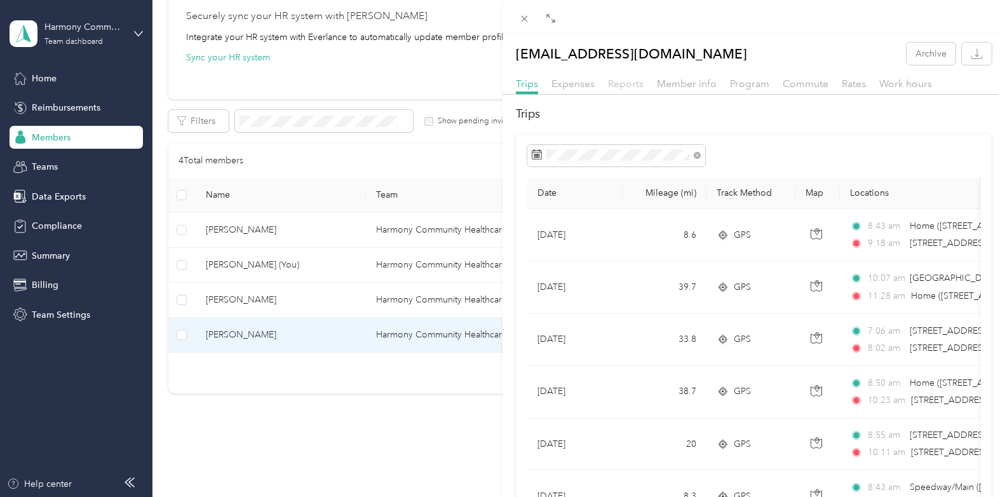
click at [612, 77] on div "Reports" at bounding box center [626, 84] width 36 height 16
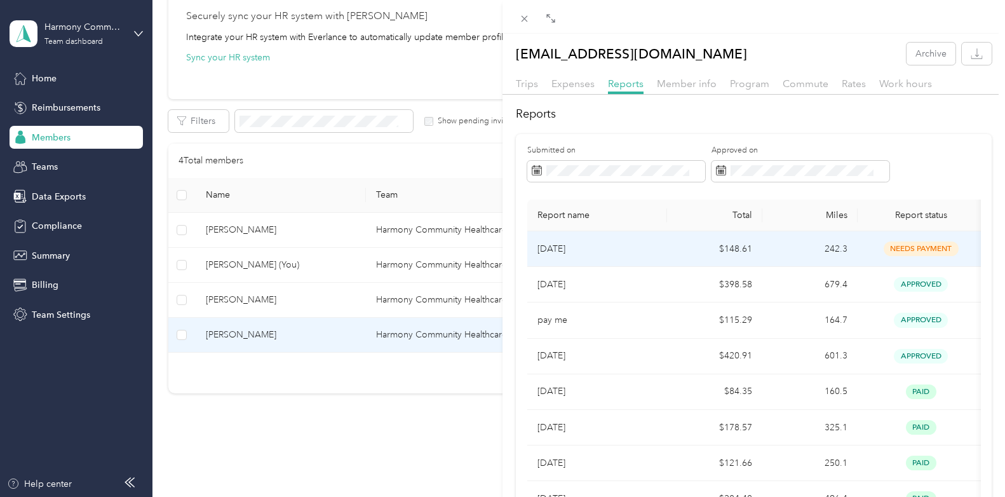
click at [561, 248] on p "[DATE]" at bounding box center [596, 249] width 119 height 14
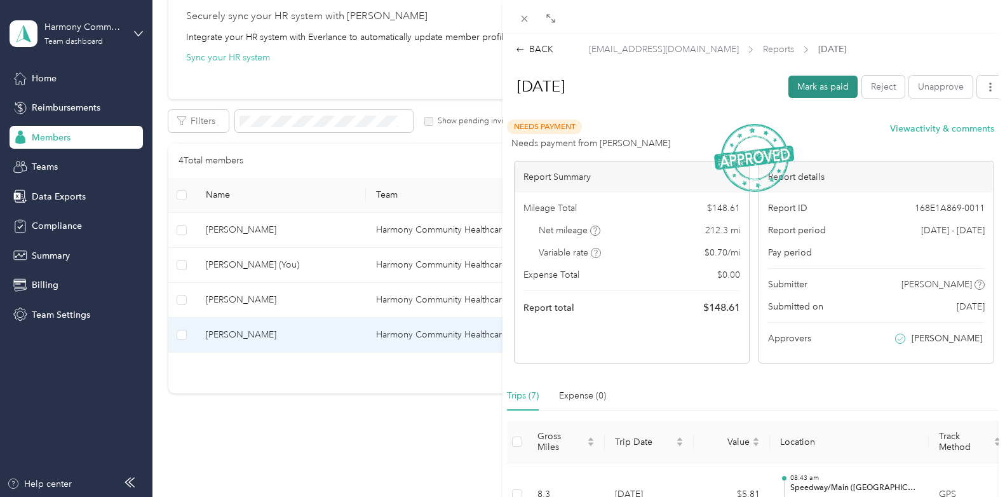
click at [759, 90] on button "Mark as paid" at bounding box center [822, 87] width 69 height 22
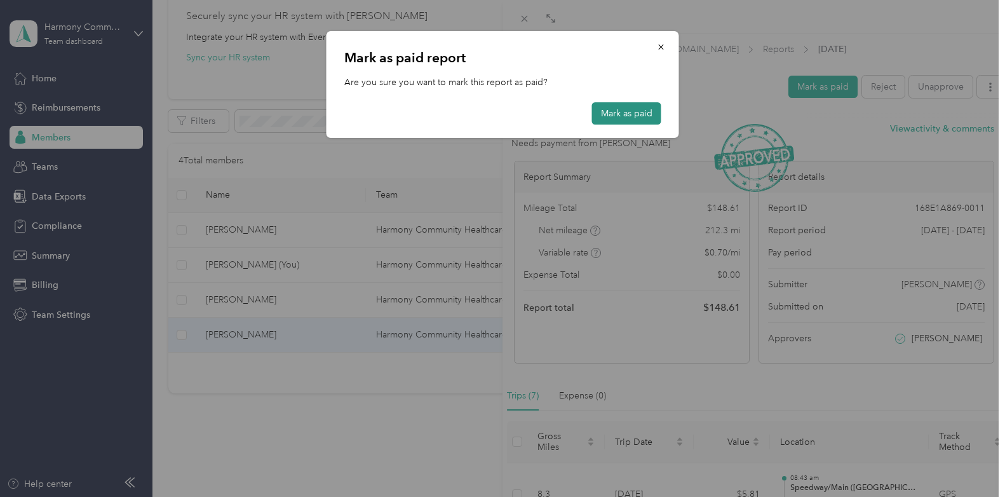
click at [632, 118] on button "Mark as paid" at bounding box center [626, 113] width 69 height 22
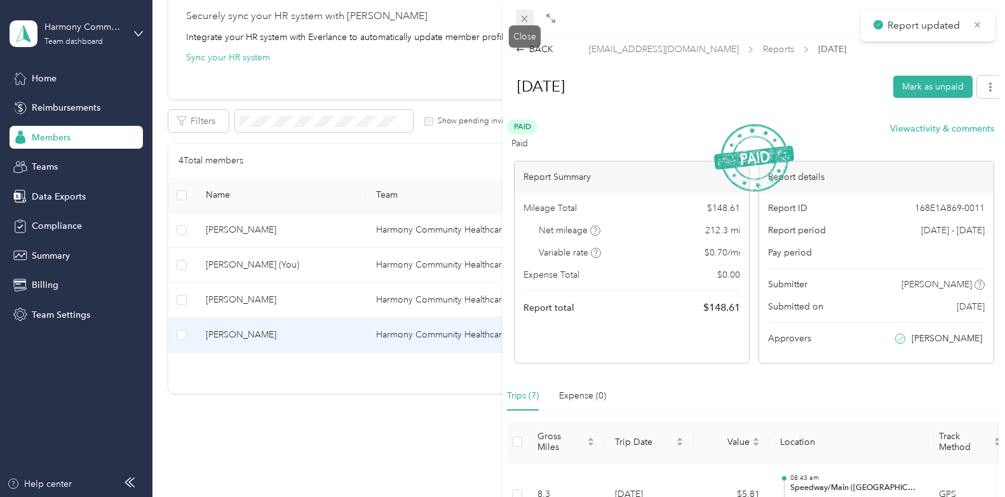
click at [528, 23] on icon at bounding box center [524, 18] width 11 height 11
